Goal: Find specific page/section: Find specific page/section

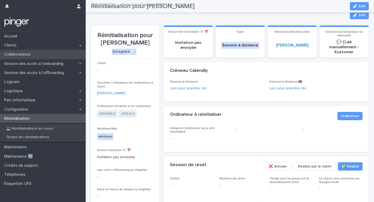
scroll to position [111, 0]
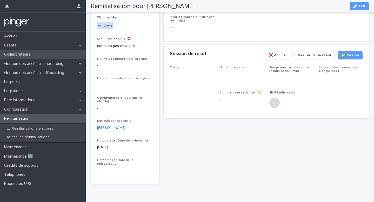
click at [22, 53] on p "Collaborateurs" at bounding box center [18, 54] width 32 height 5
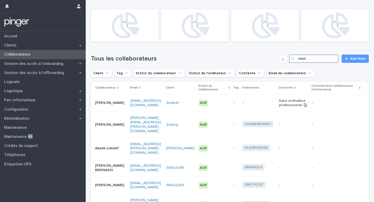
click at [317, 57] on input "Search" at bounding box center [313, 59] width 49 height 8
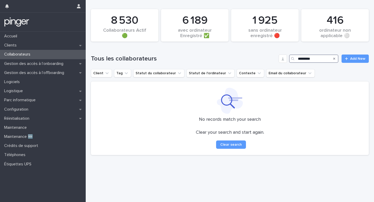
click at [305, 59] on input "*********" at bounding box center [313, 59] width 49 height 8
click at [319, 57] on input "*********" at bounding box center [313, 59] width 49 height 8
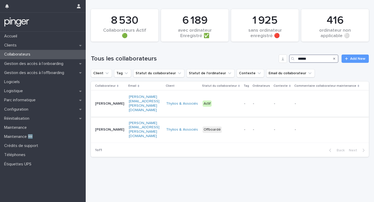
type input "******"
click at [156, 103] on div "[PERSON_NAME][EMAIL_ADDRESS][PERSON_NAME][DOMAIN_NAME]" at bounding box center [145, 104] width 33 height 22
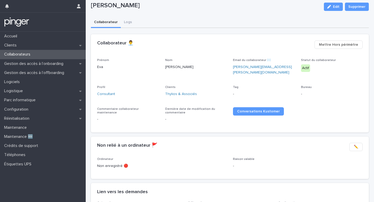
scroll to position [13, 0]
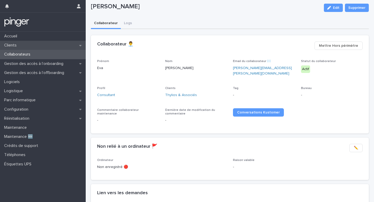
click at [35, 41] on div "Clients" at bounding box center [43, 45] width 86 height 9
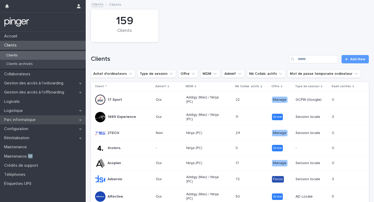
click at [33, 120] on p "Parc informatique" at bounding box center [21, 119] width 38 height 5
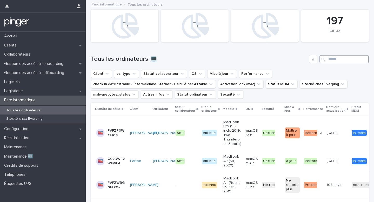
click at [335, 61] on input "Search" at bounding box center [343, 59] width 49 height 8
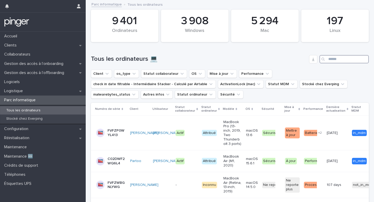
click at [339, 63] on input "Search" at bounding box center [343, 59] width 49 height 8
click at [340, 61] on input "Search" at bounding box center [343, 59] width 49 height 8
click at [109, 74] on button "Client" at bounding box center [101, 74] width 21 height 8
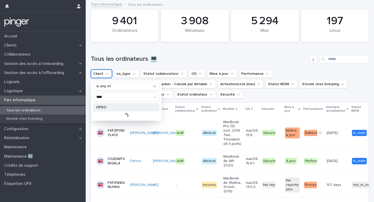
type input "****"
click at [107, 105] on div "OPEO" at bounding box center [126, 107] width 66 height 8
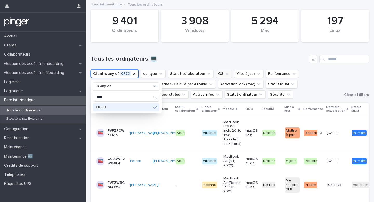
click at [218, 75] on button "OS" at bounding box center [224, 74] width 16 height 8
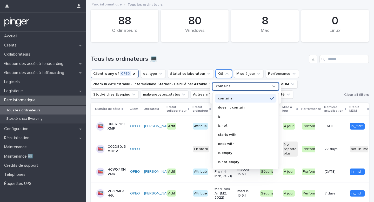
click at [230, 90] on div "contains" at bounding box center [245, 86] width 66 height 8
click at [235, 97] on p "contains" at bounding box center [243, 99] width 50 height 4
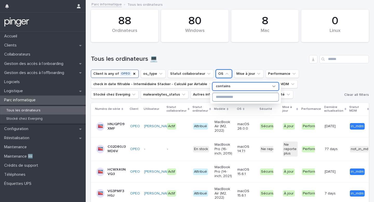
click at [235, 98] on input at bounding box center [246, 97] width 66 height 8
click at [205, 59] on h1 "Tous les ordinateurs 💻" at bounding box center [199, 59] width 216 height 8
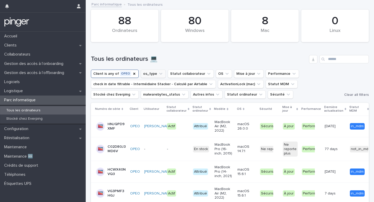
click at [157, 71] on button "os_type" at bounding box center [153, 74] width 25 height 8
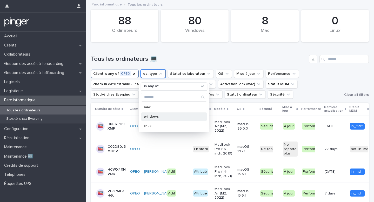
click at [158, 116] on p "windows" at bounding box center [171, 117] width 55 height 4
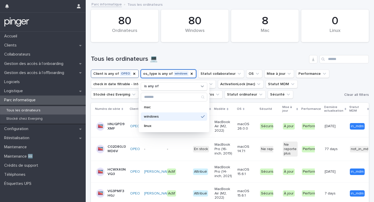
click at [264, 57] on h1 "Tous les ordinateurs 💻" at bounding box center [199, 59] width 216 height 8
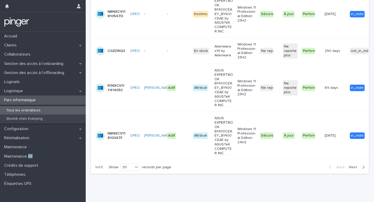
scroll to position [1035, 0]
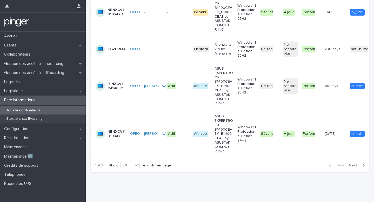
click at [358, 163] on button "Next" at bounding box center [358, 165] width 22 height 5
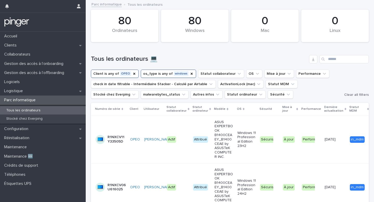
scroll to position [2, 0]
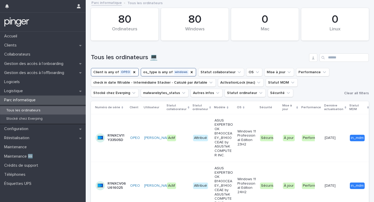
click at [239, 109] on div "OS" at bounding box center [246, 108] width 19 height 6
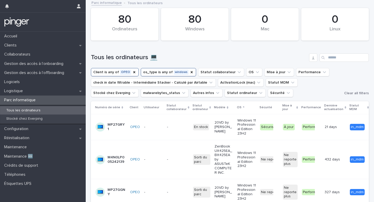
click at [236, 105] on th "OS" at bounding box center [246, 107] width 23 height 13
click at [237, 109] on p "OS" at bounding box center [239, 108] width 5 height 6
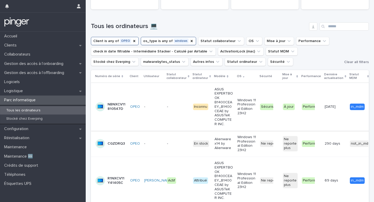
scroll to position [1, 0]
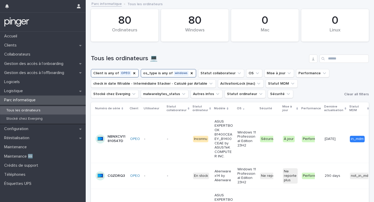
click at [238, 109] on div "OS" at bounding box center [246, 109] width 19 height 6
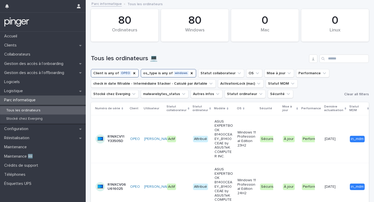
click at [238, 109] on div "OS" at bounding box center [246, 109] width 19 height 6
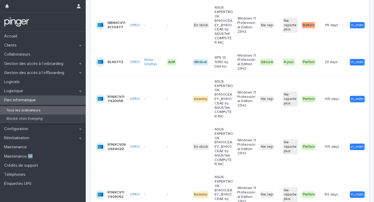
scroll to position [1118, 0]
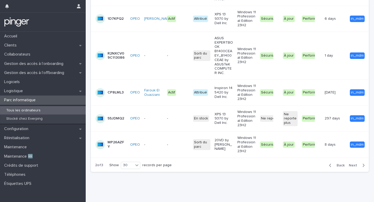
click at [351, 165] on span "Next" at bounding box center [354, 166] width 11 height 4
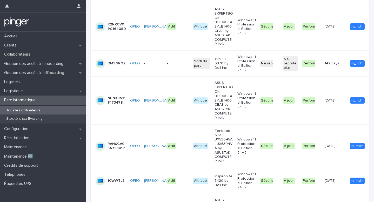
scroll to position [714, 0]
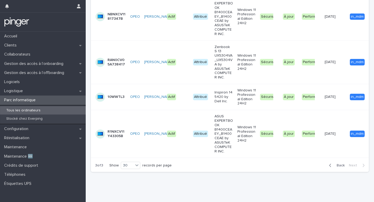
click at [336, 166] on span "Back" at bounding box center [338, 166] width 11 height 4
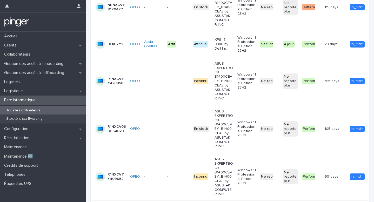
scroll to position [1118, 0]
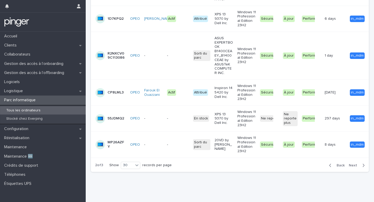
click at [336, 166] on span "Back" at bounding box center [338, 166] width 11 height 4
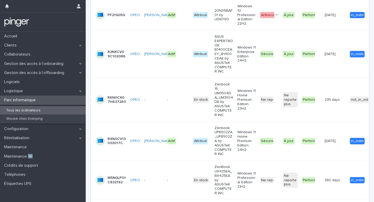
scroll to position [151, 0]
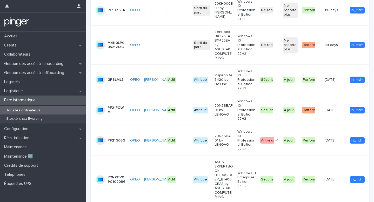
click at [115, 79] on p "GP8LML3" at bounding box center [115, 80] width 16 height 4
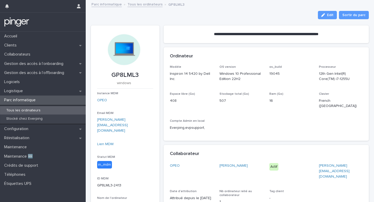
click at [125, 72] on p "GP8LML3" at bounding box center [125, 75] width 56 height 8
click at [125, 74] on p "GP8LML3" at bounding box center [125, 75] width 56 height 8
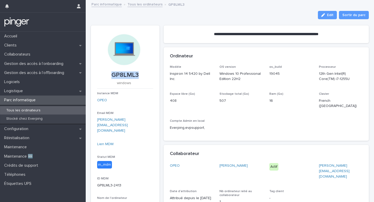
copy p "GP8LML3"
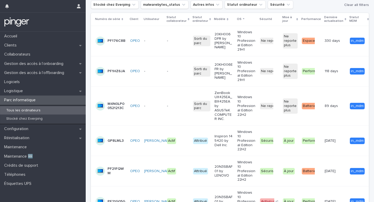
scroll to position [111, 0]
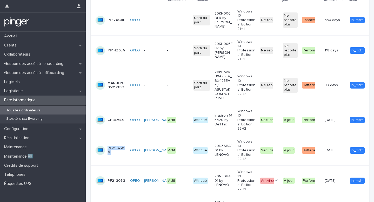
drag, startPoint x: 115, startPoint y: 154, endPoint x: 108, endPoint y: 148, distance: 9.7
click at [108, 148] on p "PF21FQWM" at bounding box center [116, 150] width 18 height 9
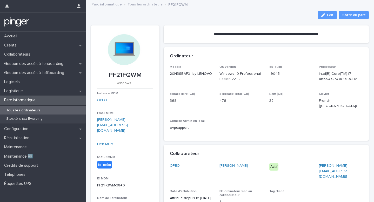
click at [121, 72] on p "PF21FQWM" at bounding box center [125, 75] width 56 height 8
copy p "PF21FQWM"
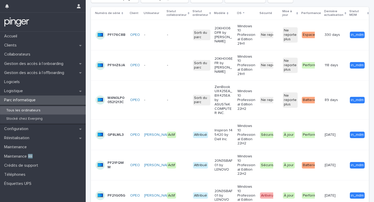
scroll to position [122, 0]
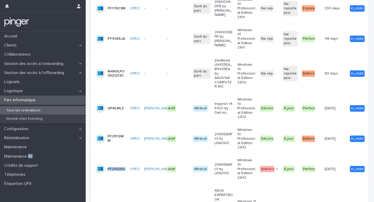
copy p "PF21G05G"
drag, startPoint x: 125, startPoint y: 169, endPoint x: 107, endPoint y: 169, distance: 17.9
click at [107, 169] on div "PF21G05G" at bounding box center [110, 169] width 31 height 10
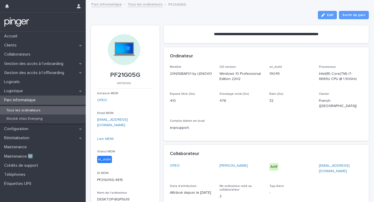
click at [25, 101] on p "Parc informatique" at bounding box center [21, 100] width 38 height 5
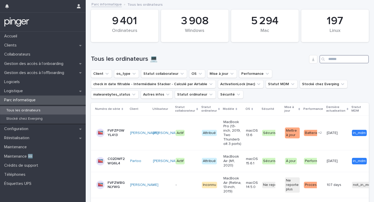
click at [336, 57] on input "Search" at bounding box center [343, 59] width 49 height 8
paste input "**********"
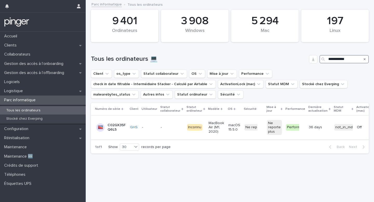
type input "**********"
click at [226, 136] on td "macOS 15.5.0" at bounding box center [234, 128] width 16 height 24
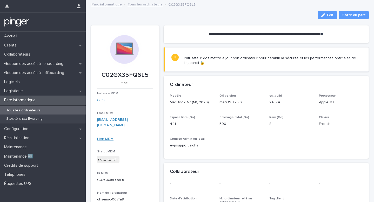
click at [108, 137] on link "Lien MDM" at bounding box center [105, 139] width 16 height 4
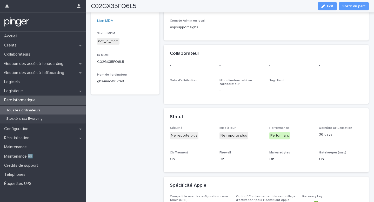
scroll to position [212, 0]
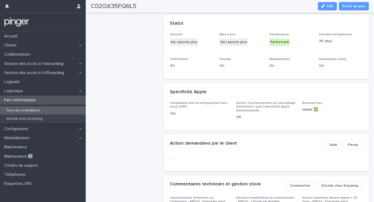
click at [121, 10] on h2 "C02GX35FQ6L5" at bounding box center [113, 7] width 45 height 8
click at [122, 8] on h2 "C02GX35FQ6L5" at bounding box center [113, 7] width 45 height 8
copy h2 "C02GX35FQ6L5"
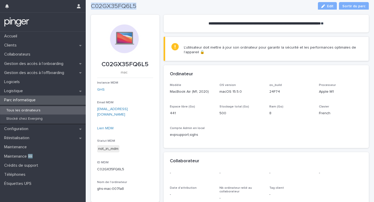
scroll to position [0, 0]
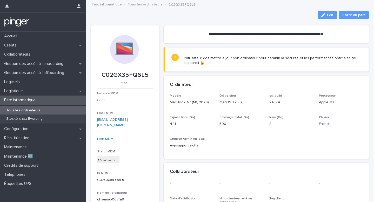
click at [120, 177] on p "C02GX35FQ6L5" at bounding box center [125, 179] width 56 height 5
copy p "C02GX35FQ6L5"
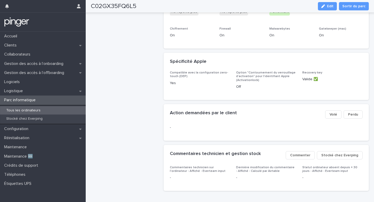
scroll to position [261, 0]
